Goal: Information Seeking & Learning: Learn about a topic

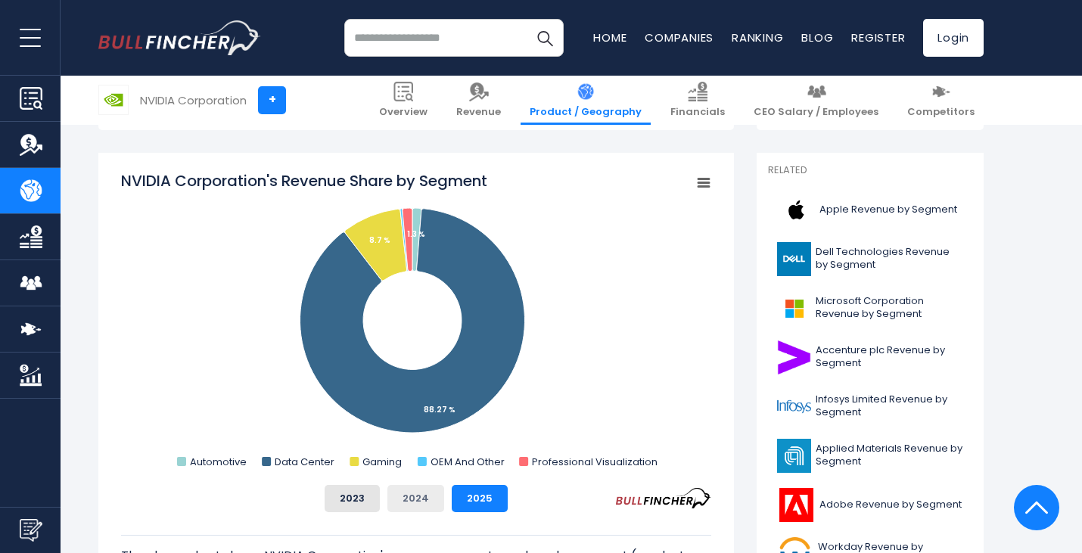
click at [404, 497] on button "2024" at bounding box center [415, 498] width 57 height 27
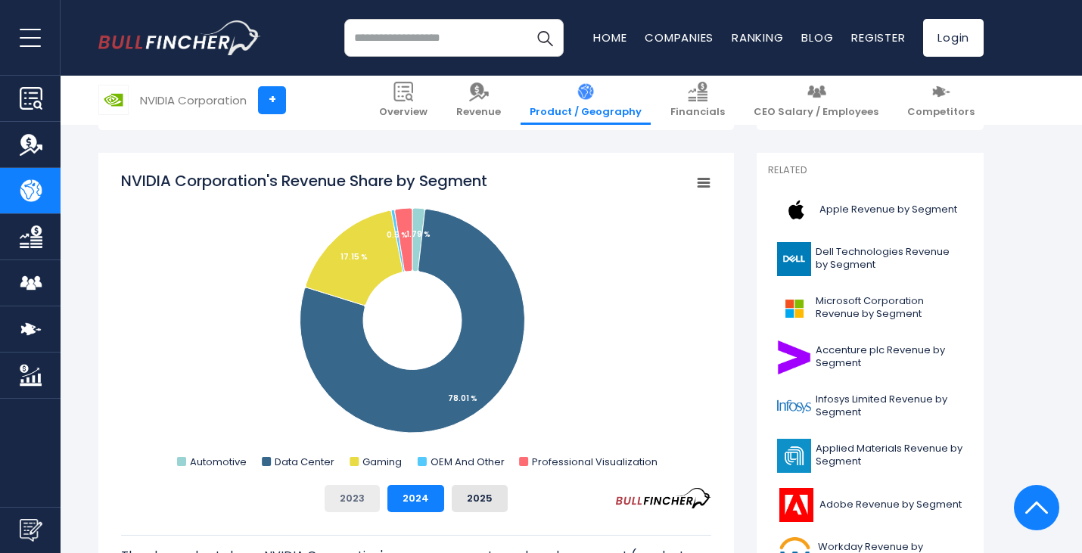
click at [355, 490] on button "2023" at bounding box center [351, 498] width 55 height 27
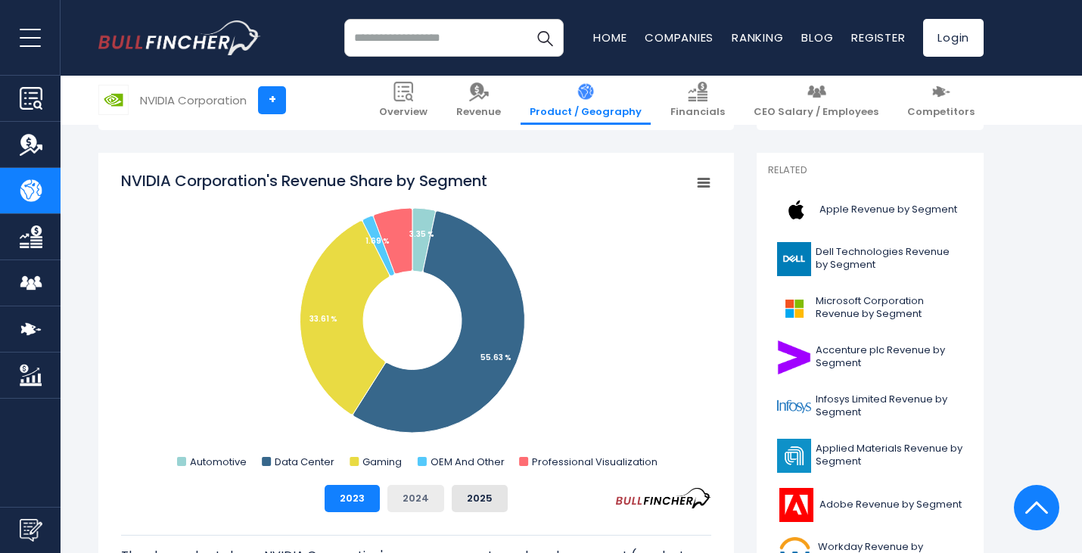
click at [424, 492] on button "2024" at bounding box center [415, 498] width 57 height 27
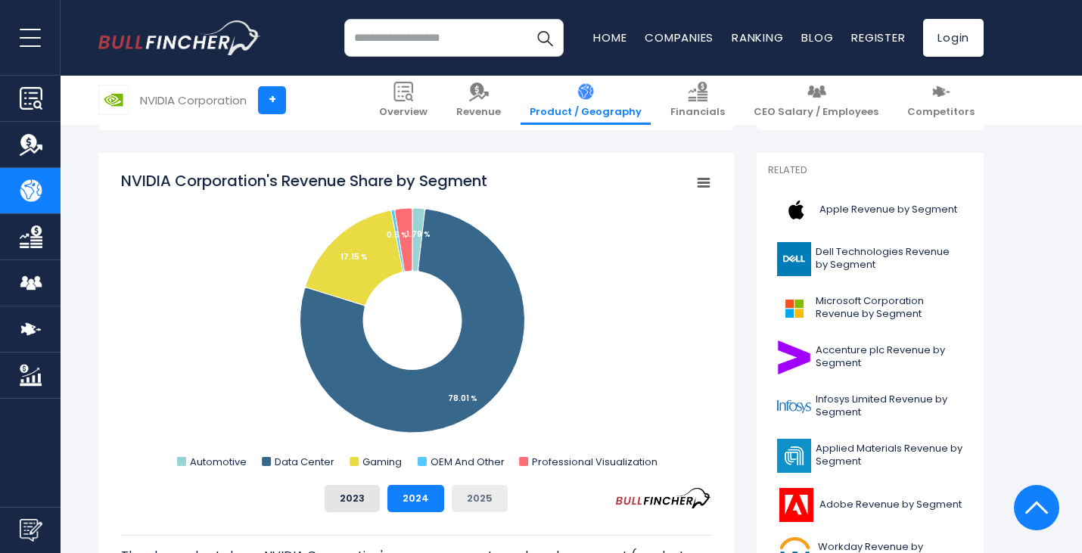
click at [472, 490] on button "2025" at bounding box center [480, 498] width 56 height 27
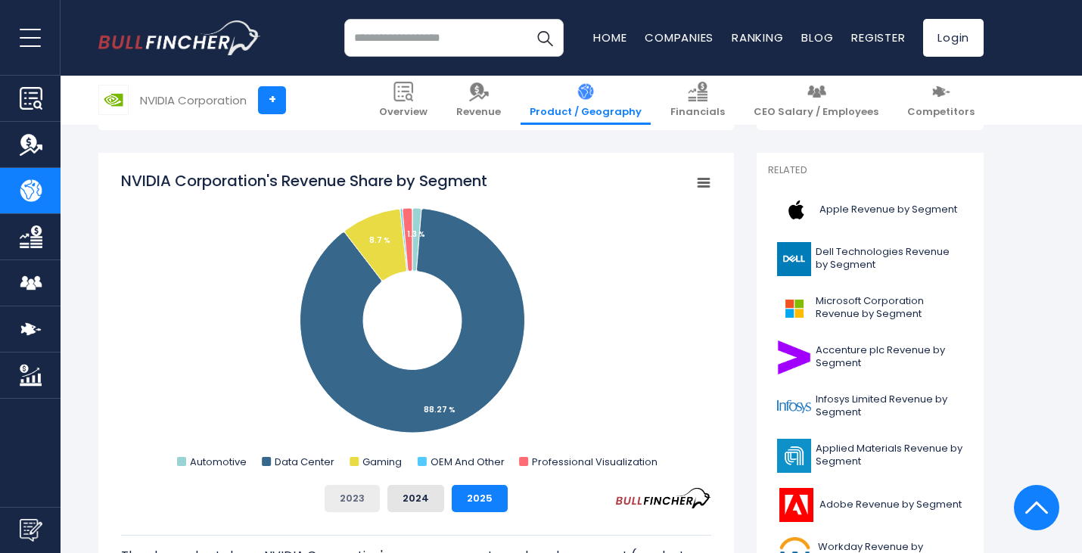
click at [346, 495] on button "2023" at bounding box center [351, 498] width 55 height 27
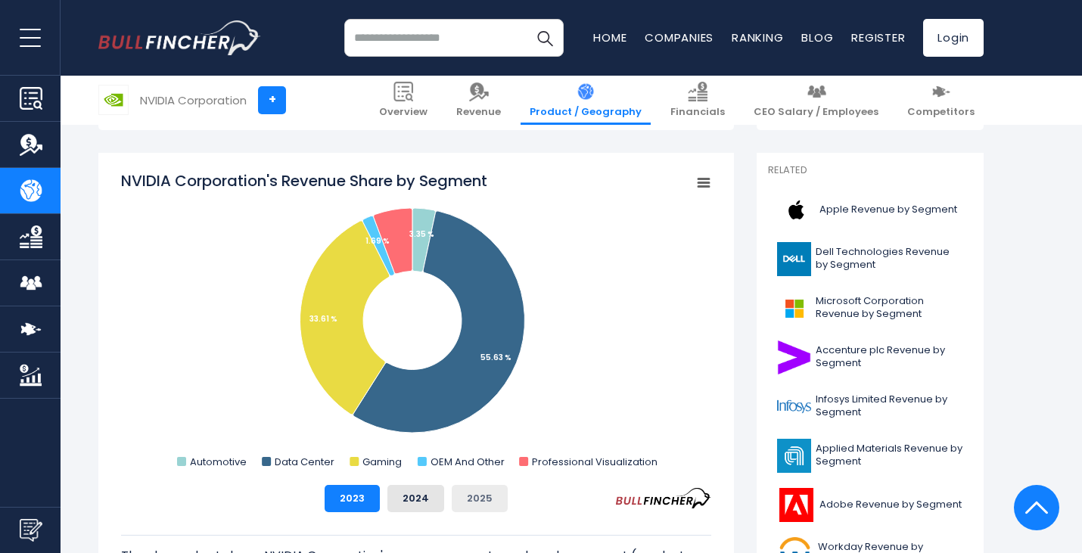
click at [470, 495] on button "2025" at bounding box center [480, 498] width 56 height 27
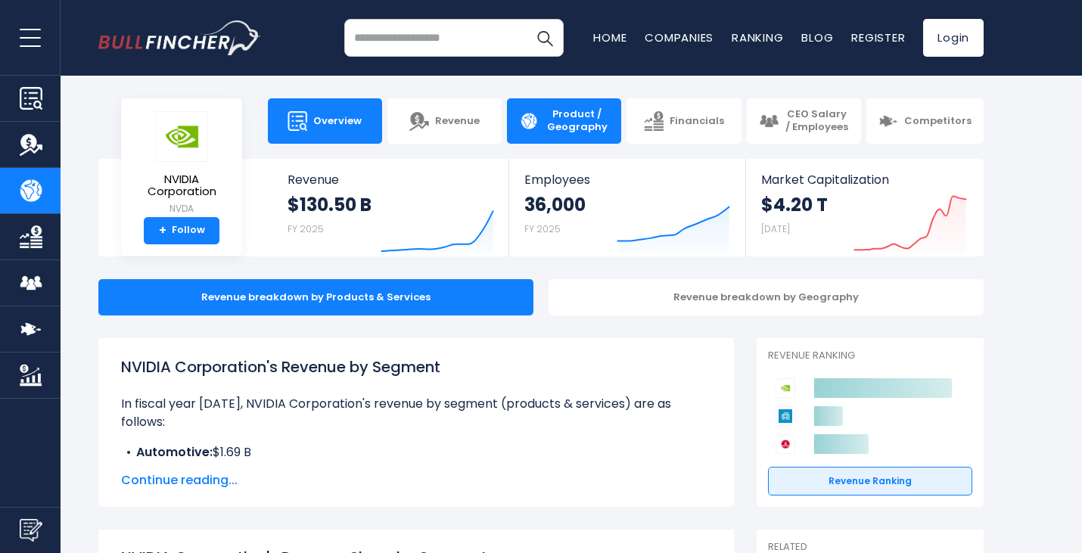
click at [296, 125] on img at bounding box center [297, 121] width 20 height 20
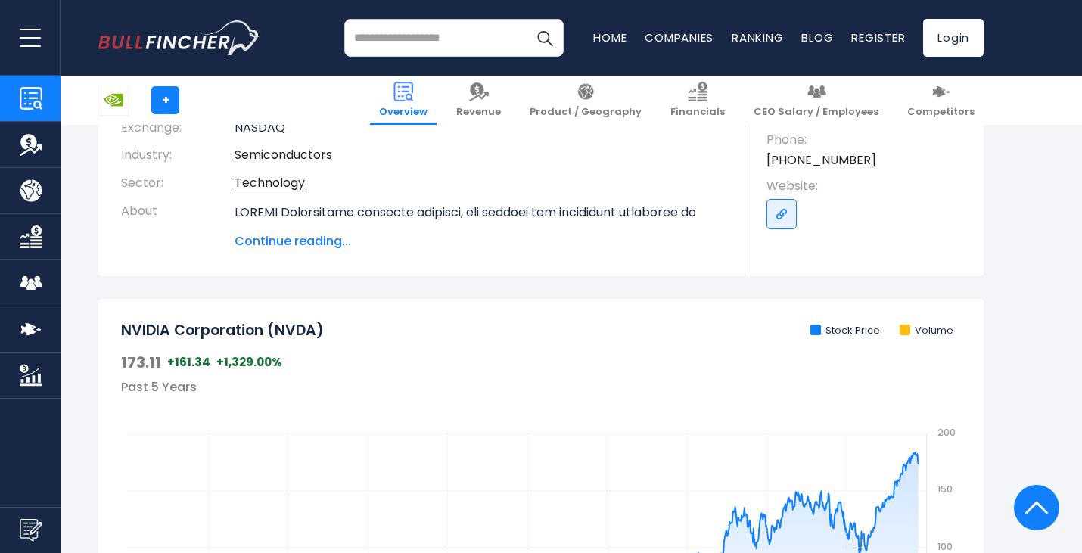
scroll to position [303, 0]
click at [317, 235] on span "Continue reading..." at bounding box center [478, 242] width 488 height 18
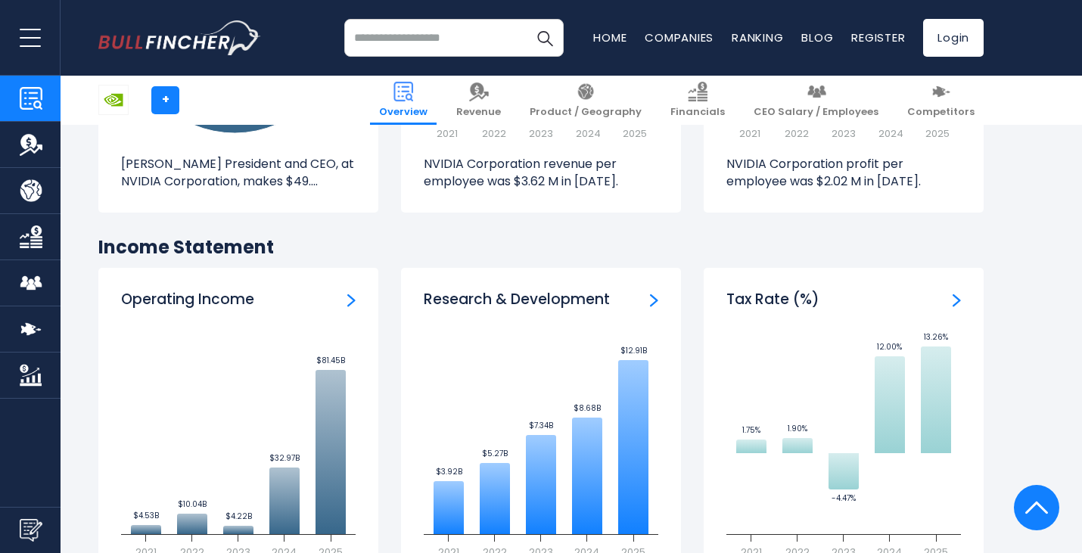
scroll to position [2478, 0]
